Goal: Complete application form: Complete application form

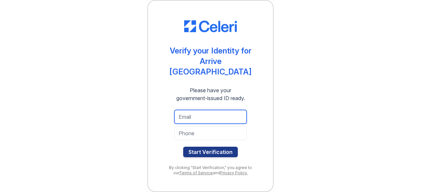
click at [192, 118] on input "email" at bounding box center [210, 117] width 72 height 14
type input "dini4pop@gmail.com"
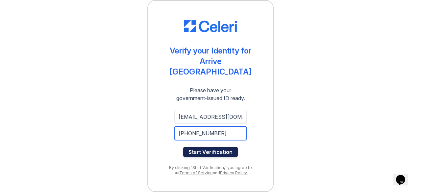
type input "[PHONE_NUMBER]"
click at [213, 150] on button "Start Verification" at bounding box center [210, 152] width 55 height 11
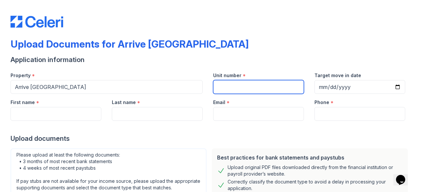
click at [242, 91] on input "Unit number" at bounding box center [258, 87] width 91 height 14
type input "1103"
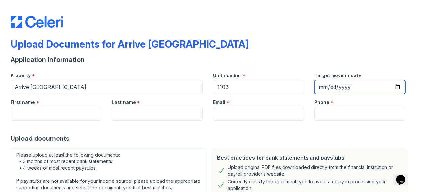
click at [317, 85] on input "Target move in date" at bounding box center [359, 87] width 91 height 14
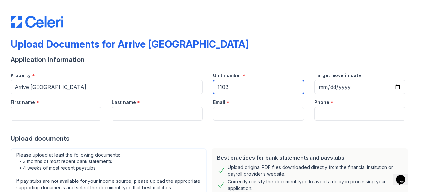
click at [298, 87] on input "1103" at bounding box center [258, 87] width 91 height 14
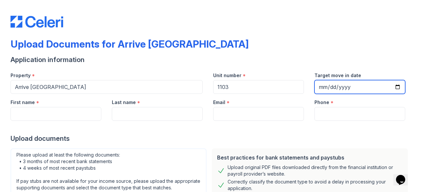
click at [317, 87] on input "Target move in date" at bounding box center [359, 87] width 91 height 14
click at [341, 88] on input "Target move in date" at bounding box center [359, 87] width 91 height 14
type input "2025-10-12"
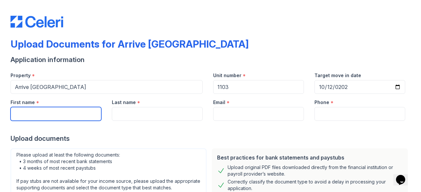
click at [34, 111] on input "First name" at bounding box center [56, 114] width 91 height 14
type input "Dinesh Kumar"
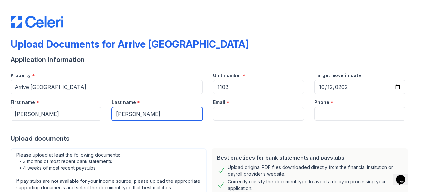
type input "Ravi"
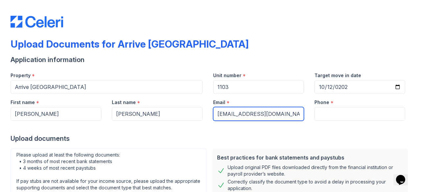
type input "dini4pop@gmail.com"
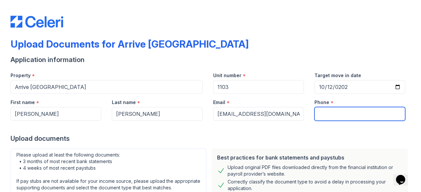
paste input "+17638072106"
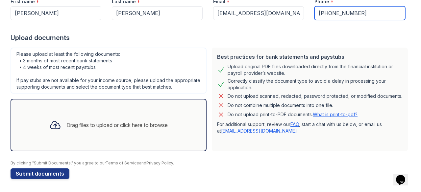
scroll to position [107, 0]
type input "+17638072106"
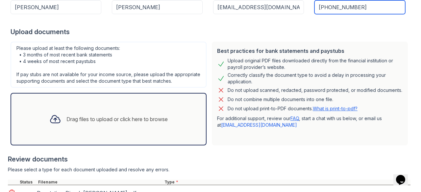
scroll to position [166, 0]
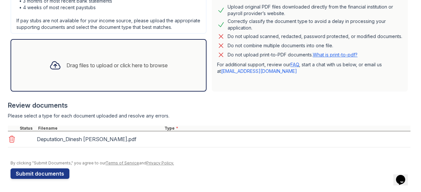
click at [181, 138] on div "Deputation_Dinesh Kumar Ravi.pdf" at bounding box center [209, 140] width 402 height 16
click at [177, 129] on div "*" at bounding box center [177, 128] width 2 height 5
click at [171, 140] on div "Deputation_Dinesh Kumar Ravi.pdf" at bounding box center [209, 140] width 402 height 16
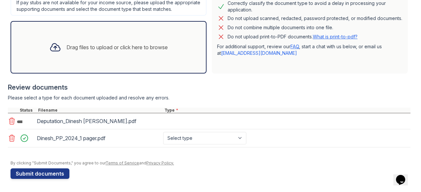
scroll to position [184, 0]
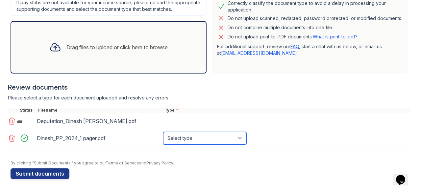
click at [238, 141] on select "Select type Paystub Bank Statement Offer Letter Tax Documents Benefit Award Let…" at bounding box center [204, 138] width 83 height 12
select select "other"
click at [163, 133] on select "Select type Paystub Bank Statement Offer Letter Tax Documents Benefit Award Let…" at bounding box center [204, 138] width 83 height 12
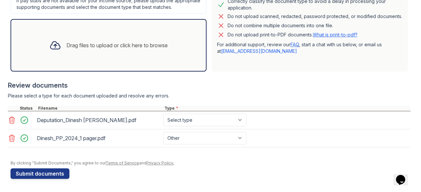
click at [10, 141] on icon at bounding box center [12, 138] width 8 height 8
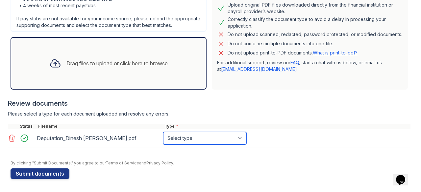
click at [210, 139] on select "Select type Paystub Bank Statement Offer Letter Tax Documents Benefit Award Let…" at bounding box center [204, 138] width 83 height 12
select select "other"
click at [163, 133] on select "Select type Paystub Bank Statement Offer Letter Tax Documents Benefit Award Let…" at bounding box center [204, 138] width 83 height 12
click at [201, 140] on select "Select type Paystub Bank Statement Offer Letter Tax Documents Benefit Award Let…" at bounding box center [204, 138] width 83 height 12
click at [163, 133] on select "Select type Paystub Bank Statement Offer Letter Tax Documents Benefit Award Let…" at bounding box center [204, 138] width 83 height 12
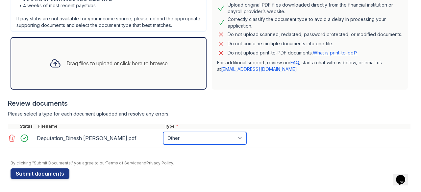
click at [235, 144] on select "Select type Paystub Bank Statement Offer Letter Tax Documents Benefit Award Let…" at bounding box center [204, 138] width 83 height 12
drag, startPoint x: 235, startPoint y: 144, endPoint x: 211, endPoint y: 137, distance: 25.0
click at [235, 144] on select "Select type Paystub Bank Statement Offer Letter Tax Documents Benefit Award Let…" at bounding box center [204, 138] width 83 height 12
drag, startPoint x: 226, startPoint y: 142, endPoint x: 224, endPoint y: 138, distance: 4.4
click at [226, 142] on select "Select type Paystub Bank Statement Offer Letter Tax Documents Benefit Award Let…" at bounding box center [204, 138] width 83 height 12
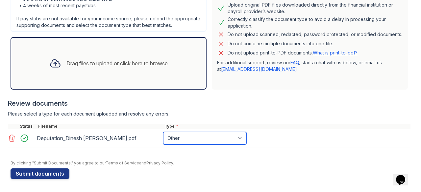
click at [163, 133] on select "Select type Paystub Bank Statement Offer Letter Tax Documents Benefit Award Let…" at bounding box center [204, 138] width 83 height 12
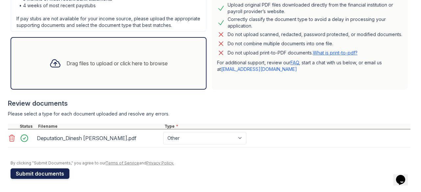
click at [37, 178] on button "Submit documents" at bounding box center [40, 174] width 59 height 11
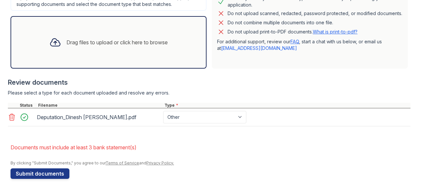
scroll to position [208, 0]
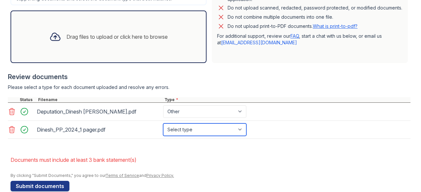
click at [197, 136] on select "Select type Paystub Bank Statement Offer Letter Tax Documents Benefit Award Let…" at bounding box center [204, 130] width 83 height 12
select select "other"
click at [163, 129] on select "Select type Paystub Bank Statement Offer Letter Tax Documents Benefit Award Let…" at bounding box center [204, 130] width 83 height 12
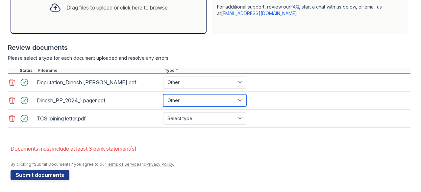
scroll to position [243, 0]
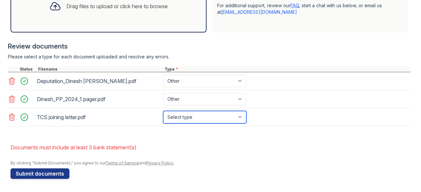
click at [213, 114] on select "Select type Paystub Bank Statement Offer Letter Tax Documents Benefit Award Let…" at bounding box center [204, 117] width 83 height 12
select select "other"
click at [163, 111] on select "Select type Paystub Bank Statement Offer Letter Tax Documents Benefit Award Let…" at bounding box center [204, 117] width 83 height 12
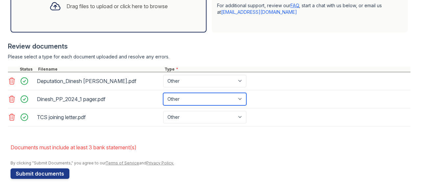
click at [183, 98] on select "Select type Paystub Bank Statement Offer Letter Tax Documents Benefit Award Let…" at bounding box center [204, 99] width 83 height 12
select select "offer_letter"
click at [163, 94] on select "Select type Paystub Bank Statement Offer Letter Tax Documents Benefit Award Let…" at bounding box center [204, 99] width 83 height 12
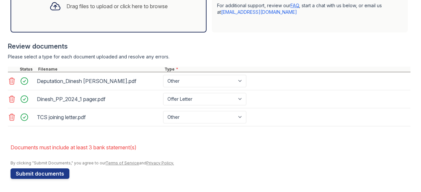
click at [312, 113] on div "TCS joining letter.pdf Select type Paystub Bank Statement Offer Letter Tax Docu…" at bounding box center [209, 118] width 402 height 18
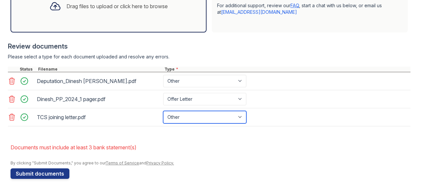
click at [210, 117] on select "Select type Paystub Bank Statement Offer Letter Tax Documents Benefit Award Let…" at bounding box center [204, 117] width 83 height 12
select select "offer_letter"
click at [163, 111] on select "Select type Paystub Bank Statement Offer Letter Tax Documents Benefit Award Let…" at bounding box center [204, 117] width 83 height 12
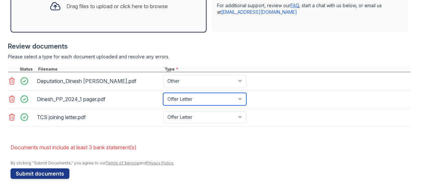
click at [195, 100] on select "Select type Paystub Bank Statement Offer Letter Tax Documents Benefit Award Let…" at bounding box center [204, 99] width 83 height 12
select select "other"
click at [163, 94] on select "Select type Paystub Bank Statement Offer Letter Tax Documents Benefit Award Let…" at bounding box center [204, 99] width 83 height 12
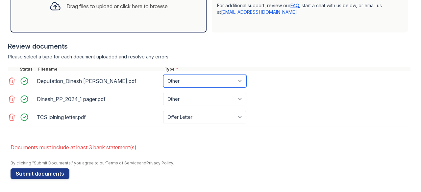
click at [197, 82] on select "Paystub Bank Statement Offer Letter Tax Documents Benefit Award Letter Investme…" at bounding box center [204, 81] width 83 height 12
select select "benefit_award_letter"
click at [163, 76] on select "Paystub Bank Statement Offer Letter Tax Documents Benefit Award Letter Investme…" at bounding box center [204, 81] width 83 height 12
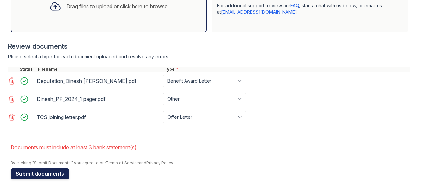
click at [52, 174] on button "Submit documents" at bounding box center [40, 174] width 59 height 11
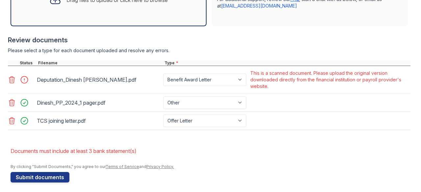
scroll to position [253, 0]
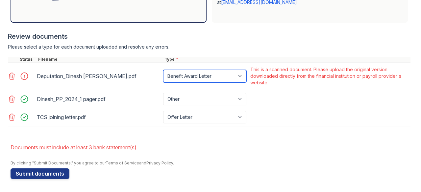
click at [238, 77] on select "Paystub Bank Statement Offer Letter Tax Documents Benefit Award Letter Investme…" at bounding box center [204, 76] width 83 height 12
click at [216, 80] on select "Paystub Bank Statement Offer Letter Tax Documents Benefit Award Letter Investme…" at bounding box center [204, 76] width 83 height 12
select select "other"
click at [163, 71] on select "Paystub Bank Statement Offer Letter Tax Documents Benefit Award Letter Investme…" at bounding box center [204, 76] width 83 height 12
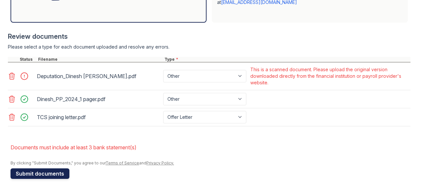
click at [43, 177] on button "Submit documents" at bounding box center [40, 174] width 59 height 11
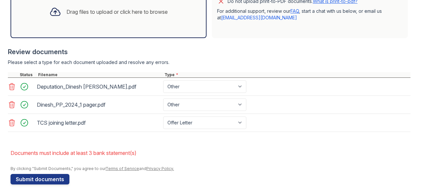
scroll to position [243, 0]
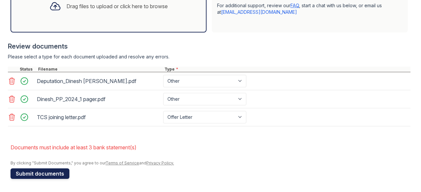
click at [37, 176] on button "Submit documents" at bounding box center [40, 174] width 59 height 11
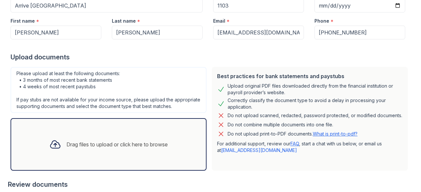
scroll to position [210, 0]
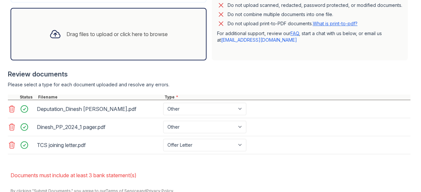
click at [9, 112] on icon at bounding box center [12, 109] width 8 height 8
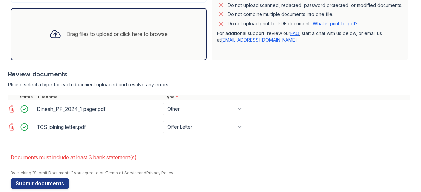
scroll to position [226, 0]
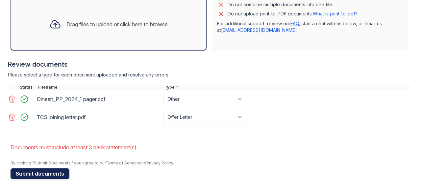
click at [51, 175] on button "Submit documents" at bounding box center [40, 174] width 59 height 11
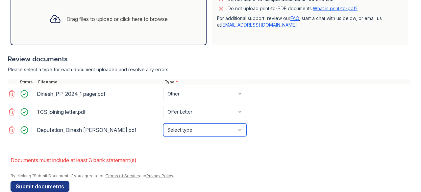
click at [223, 136] on select "Select type Paystub Bank Statement Offer Letter Tax Documents Benefit Award Let…" at bounding box center [204, 130] width 83 height 12
select select "benefit_award_letter"
click at [163, 129] on select "Select type Paystub Bank Statement Offer Letter Tax Documents Benefit Award Let…" at bounding box center [204, 130] width 83 height 12
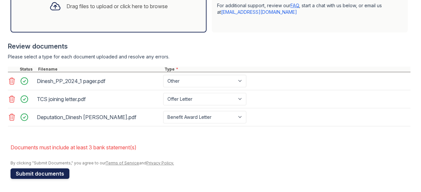
click at [46, 172] on button "Submit documents" at bounding box center [40, 174] width 59 height 11
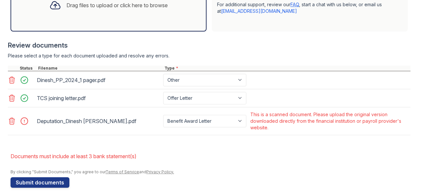
scroll to position [253, 0]
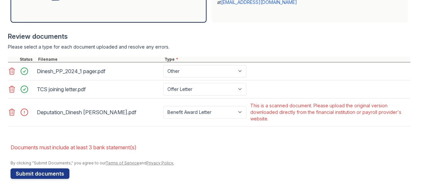
click at [337, 122] on div "This is a scanned document. Please upload the original version downloaded direc…" at bounding box center [329, 113] width 159 height 20
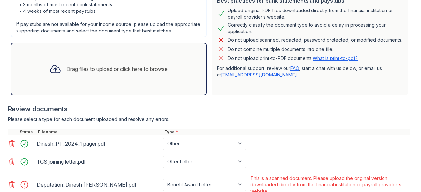
scroll to position [155, 0]
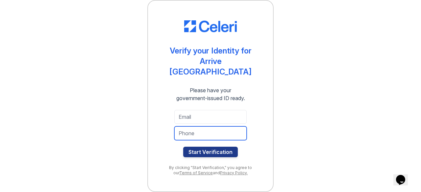
click at [206, 134] on input "tel" at bounding box center [210, 134] width 72 height 14
paste input "[PHONE_NUMBER]"
type input "[PHONE_NUMBER]"
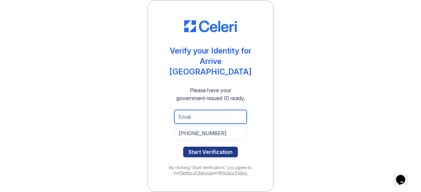
click at [202, 115] on input "email" at bounding box center [210, 117] width 72 height 14
drag, startPoint x: 187, startPoint y: 119, endPoint x: 153, endPoint y: 115, distance: 35.0
click at [153, 115] on div "Verify your Identity for Arrive Eden Prairie Please have your government-issued…" at bounding box center [210, 96] width 126 height 192
paste input "diyansahasrad@gmail.com"
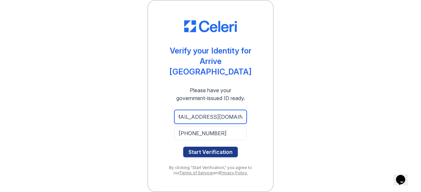
type input "dsdiyansahasrad@gmail.com"
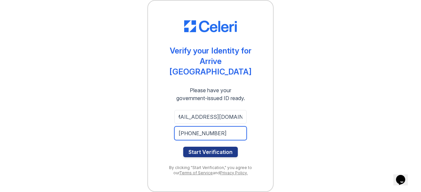
scroll to position [0, 0]
click at [199, 133] on input "+17638072106" at bounding box center [210, 134] width 72 height 14
paste input "dsdiyansahasrad@gmail.com"
type input "+17638072106"
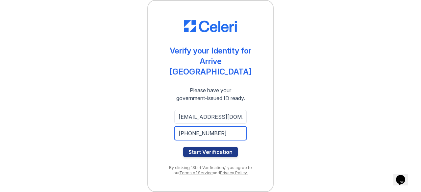
scroll to position [0, 0]
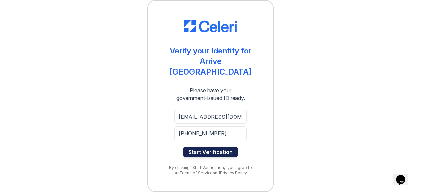
click at [213, 149] on button "Start Verification" at bounding box center [210, 152] width 55 height 11
